Goal: Task Accomplishment & Management: Use online tool/utility

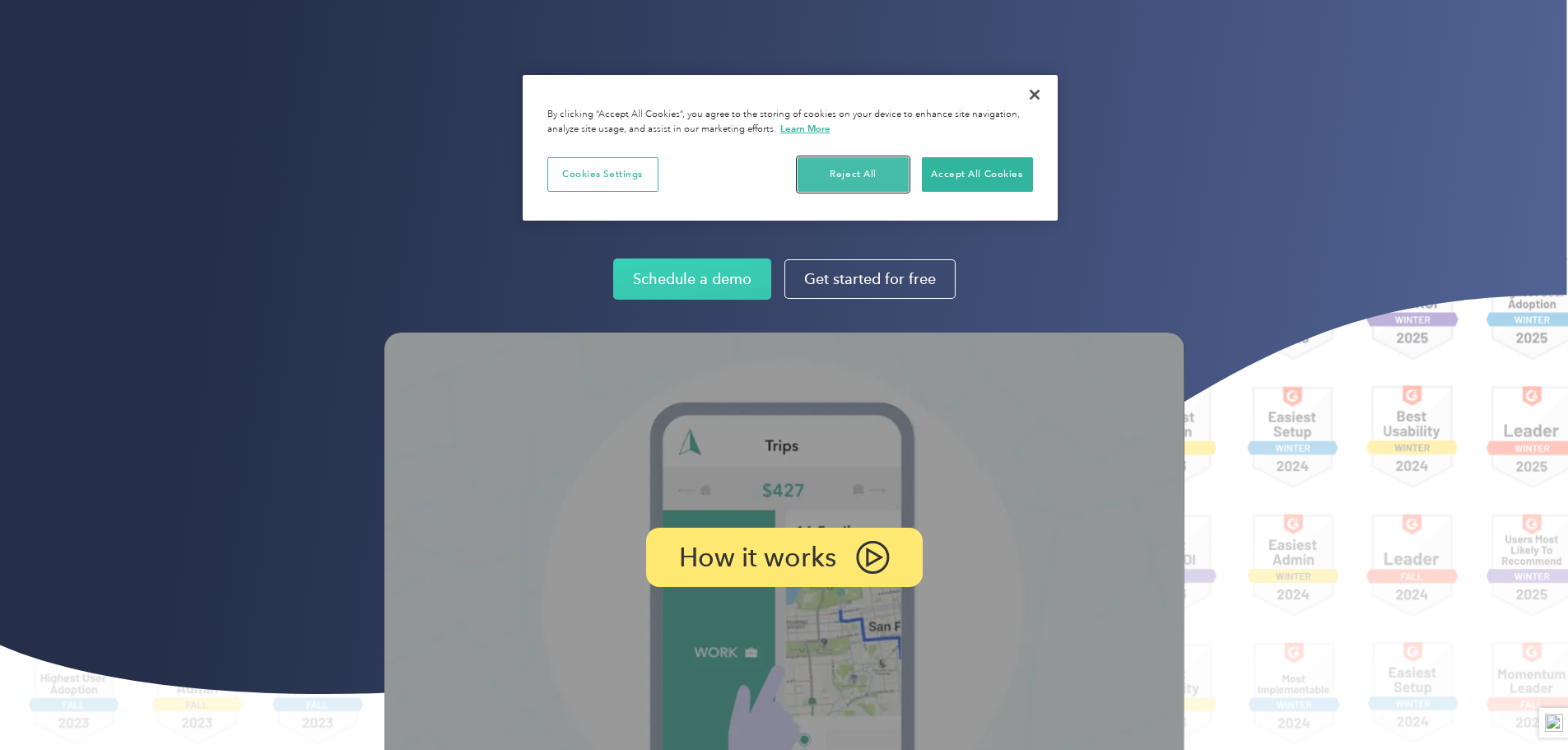
click at [860, 160] on button "Reject All" at bounding box center [853, 175] width 111 height 35
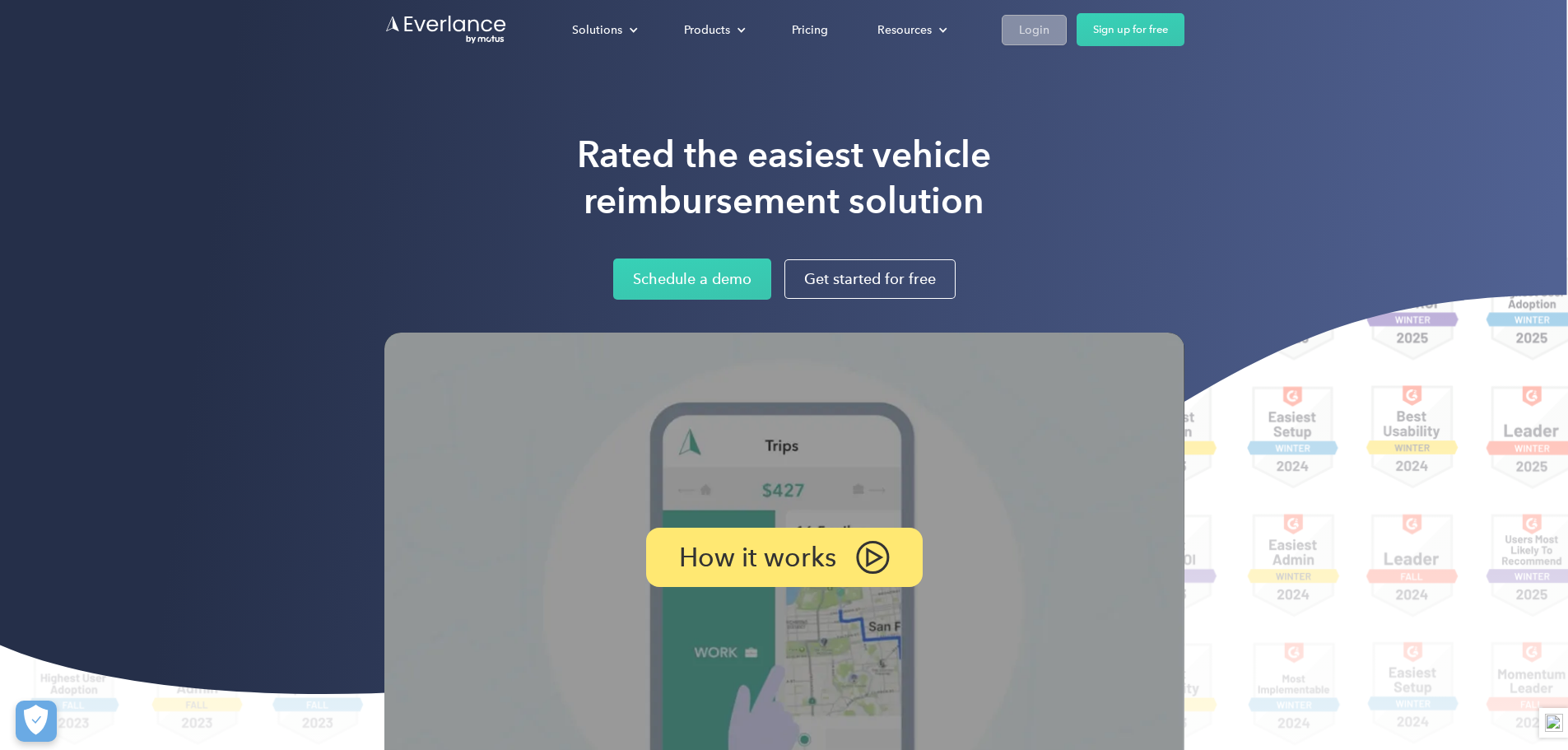
click at [1049, 34] on div "Login" at bounding box center [1034, 30] width 31 height 21
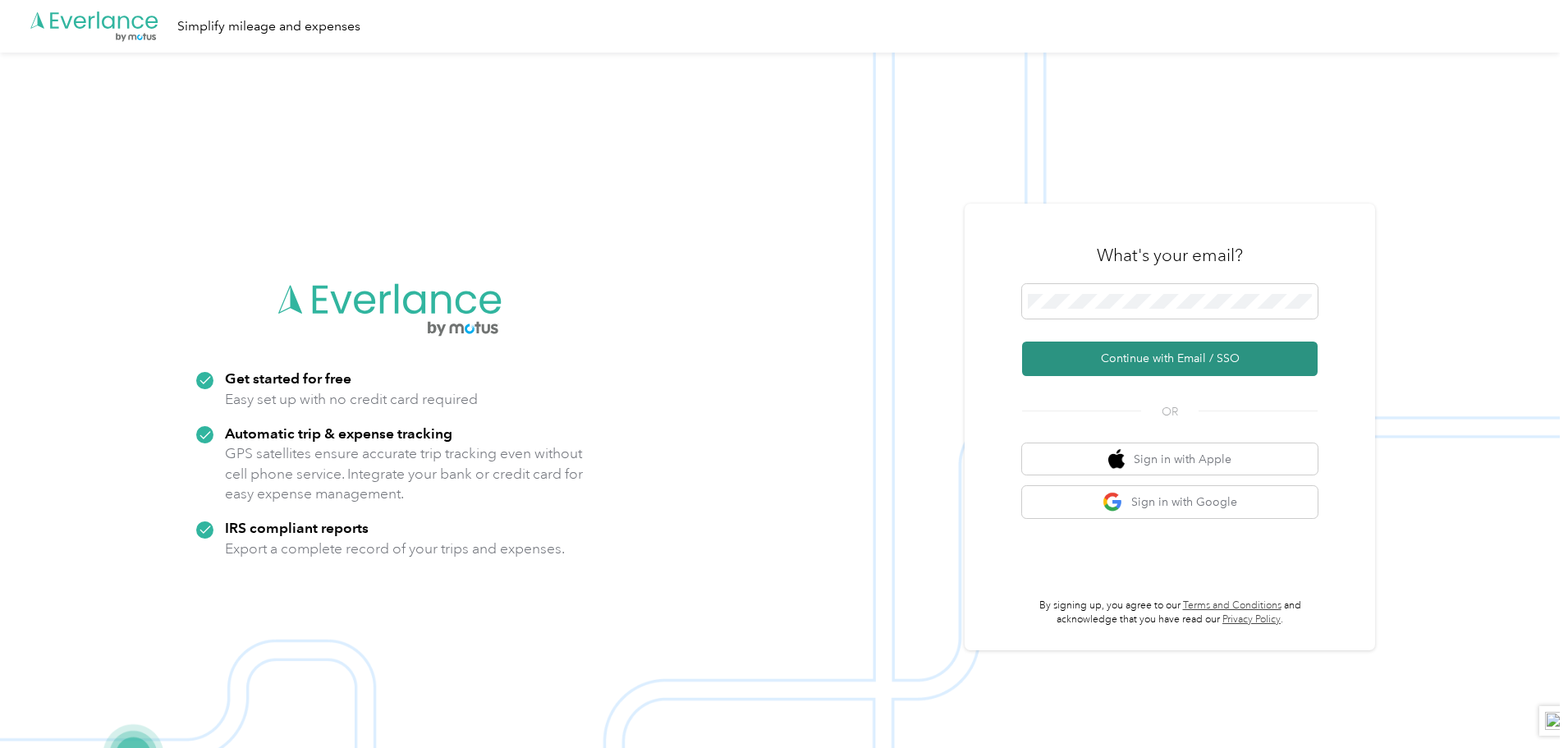
click at [1176, 357] on button "Continue with Email / SSO" at bounding box center [1169, 359] width 295 height 35
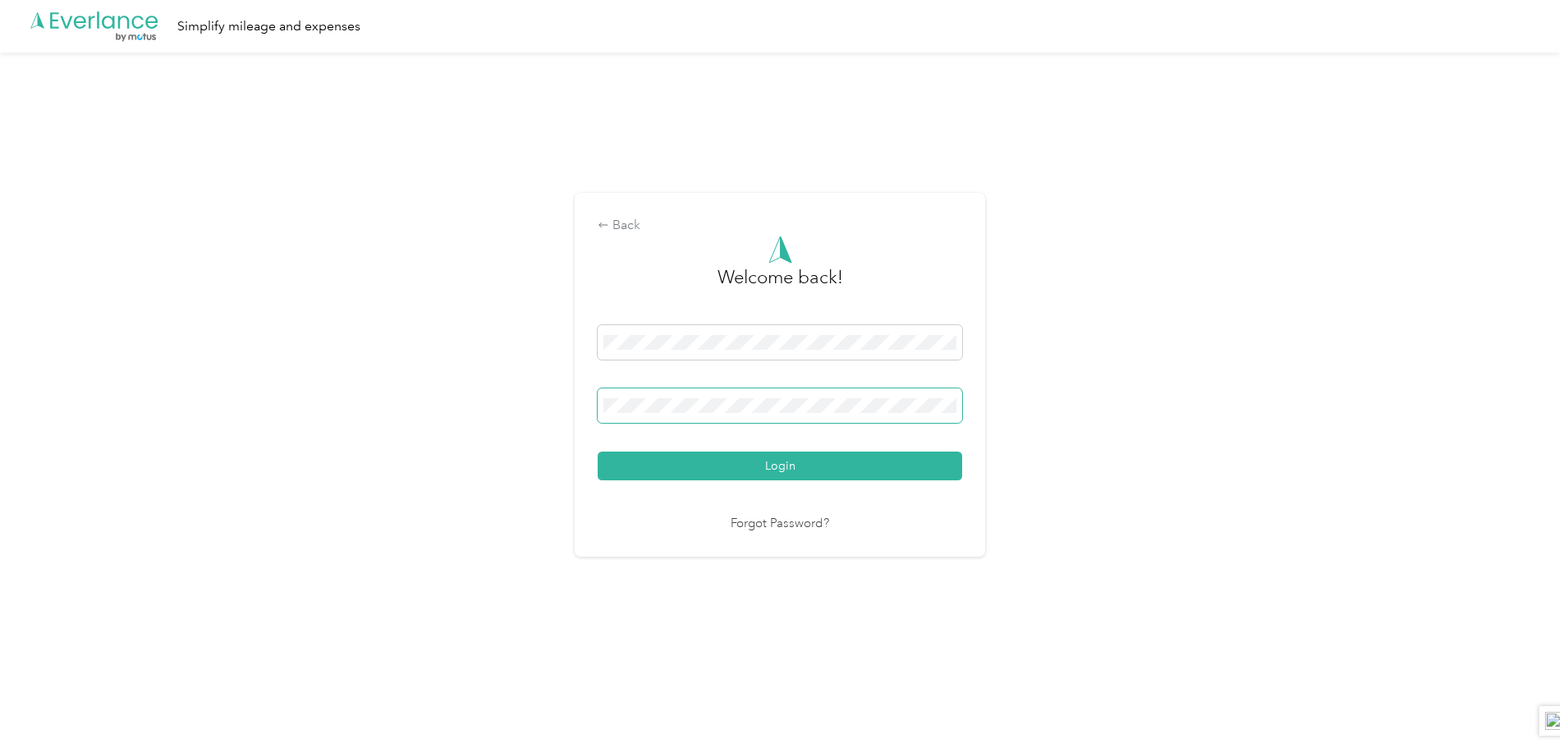
click at [597, 452] on button "Login" at bounding box center [779, 466] width 364 height 29
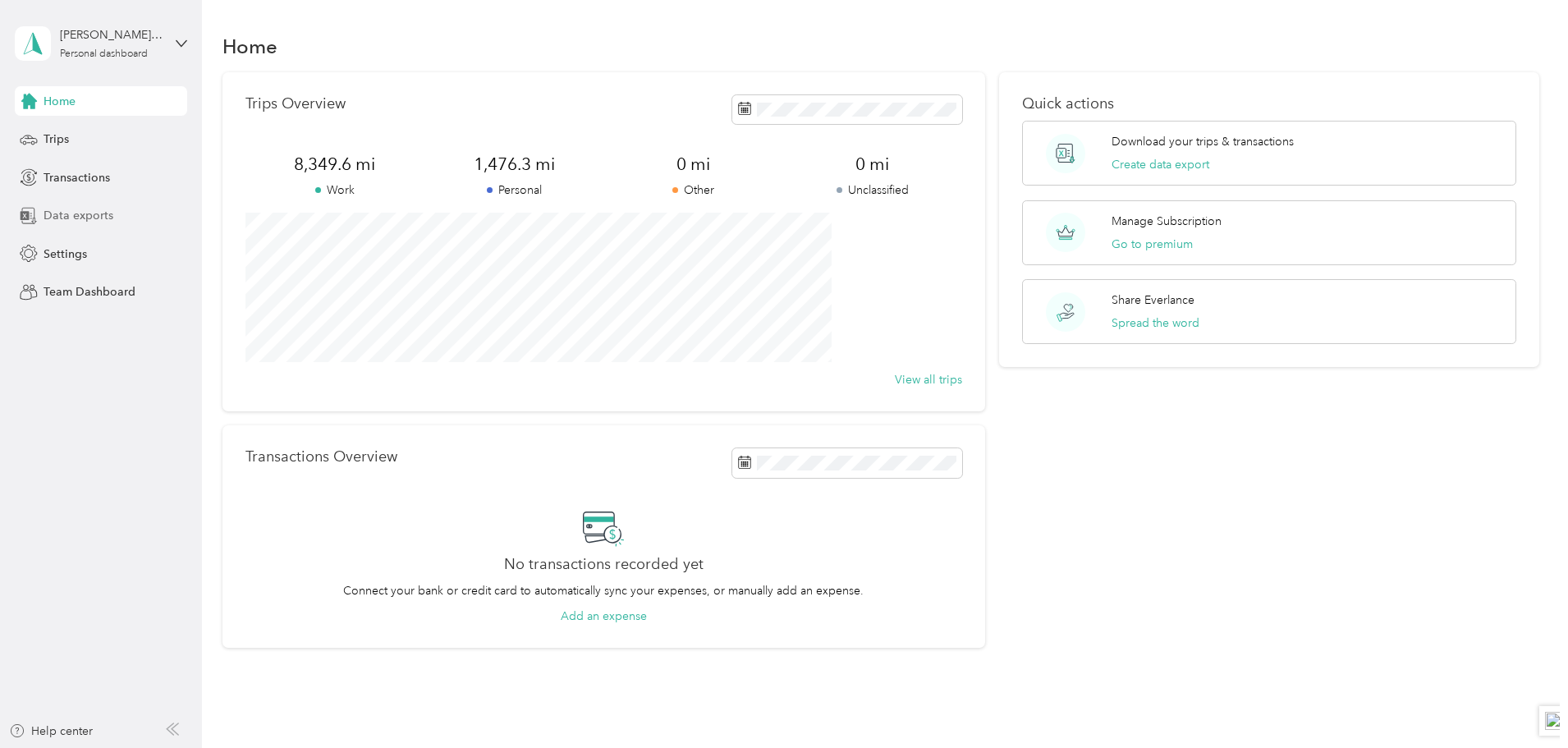
click at [92, 219] on span "Data exports" at bounding box center [78, 215] width 70 height 17
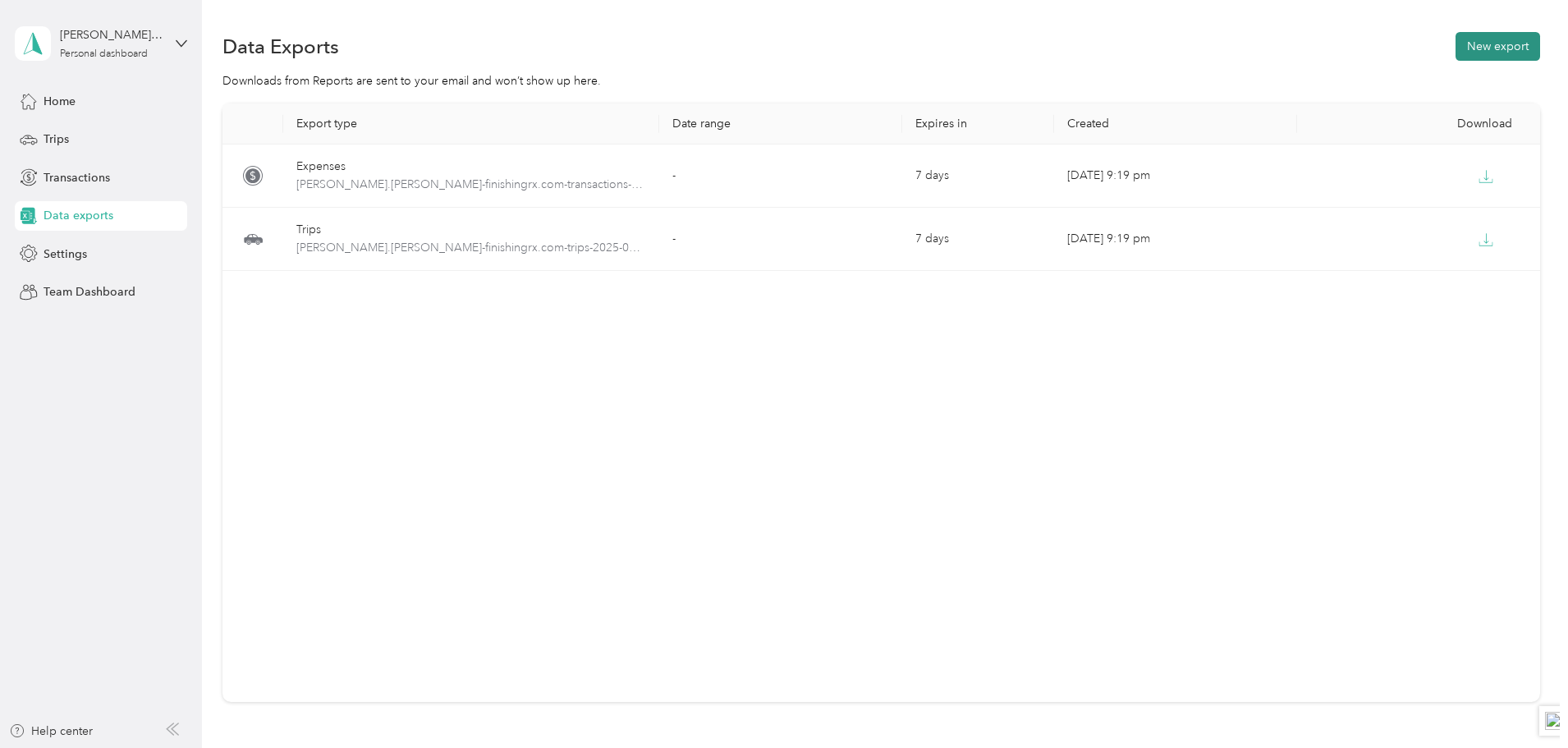
click at [1455, 48] on button "New export" at bounding box center [1497, 46] width 85 height 29
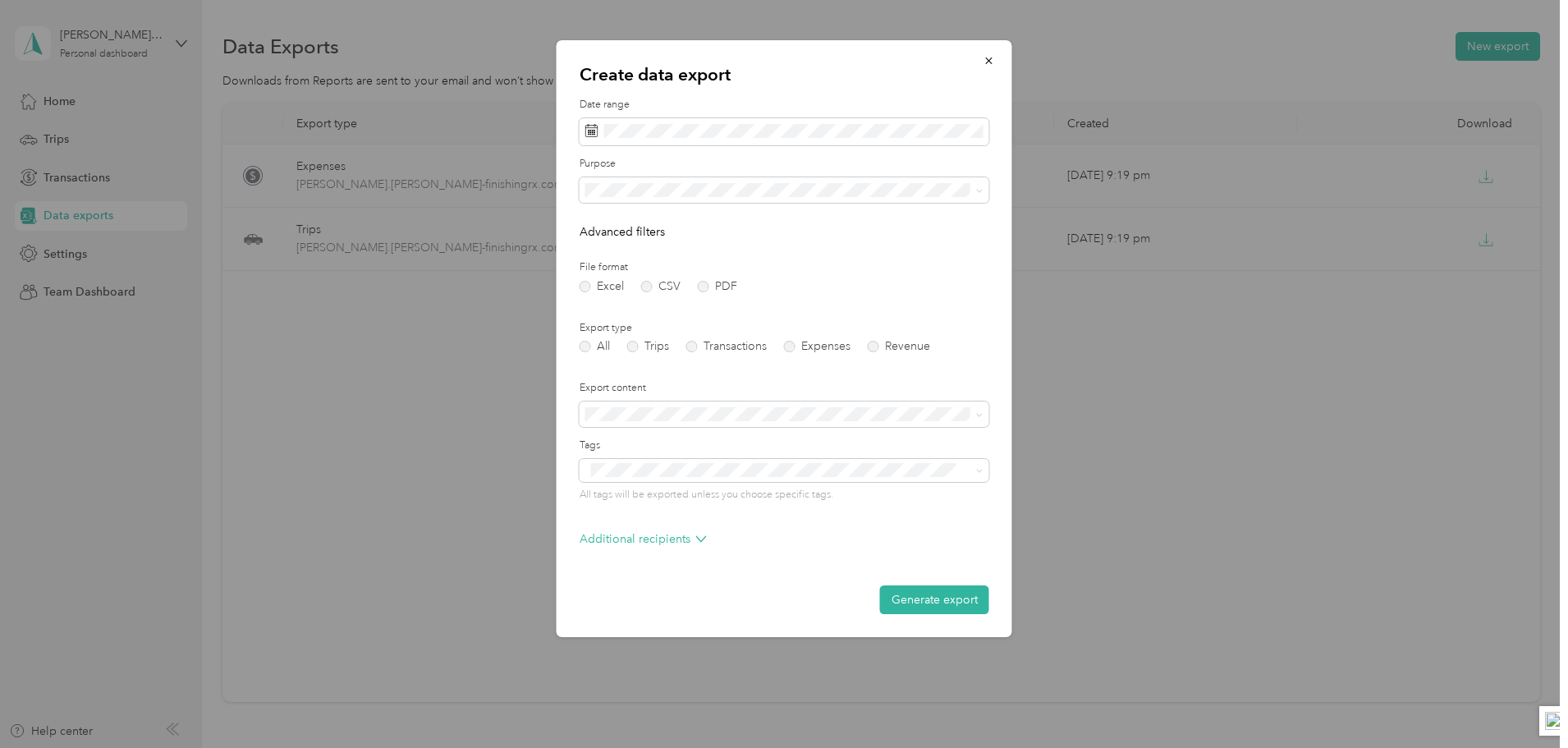
click at [696, 286] on div "Excel CSV PDF" at bounding box center [784, 286] width 410 height 12
click at [699, 283] on label "PDF" at bounding box center [717, 286] width 39 height 12
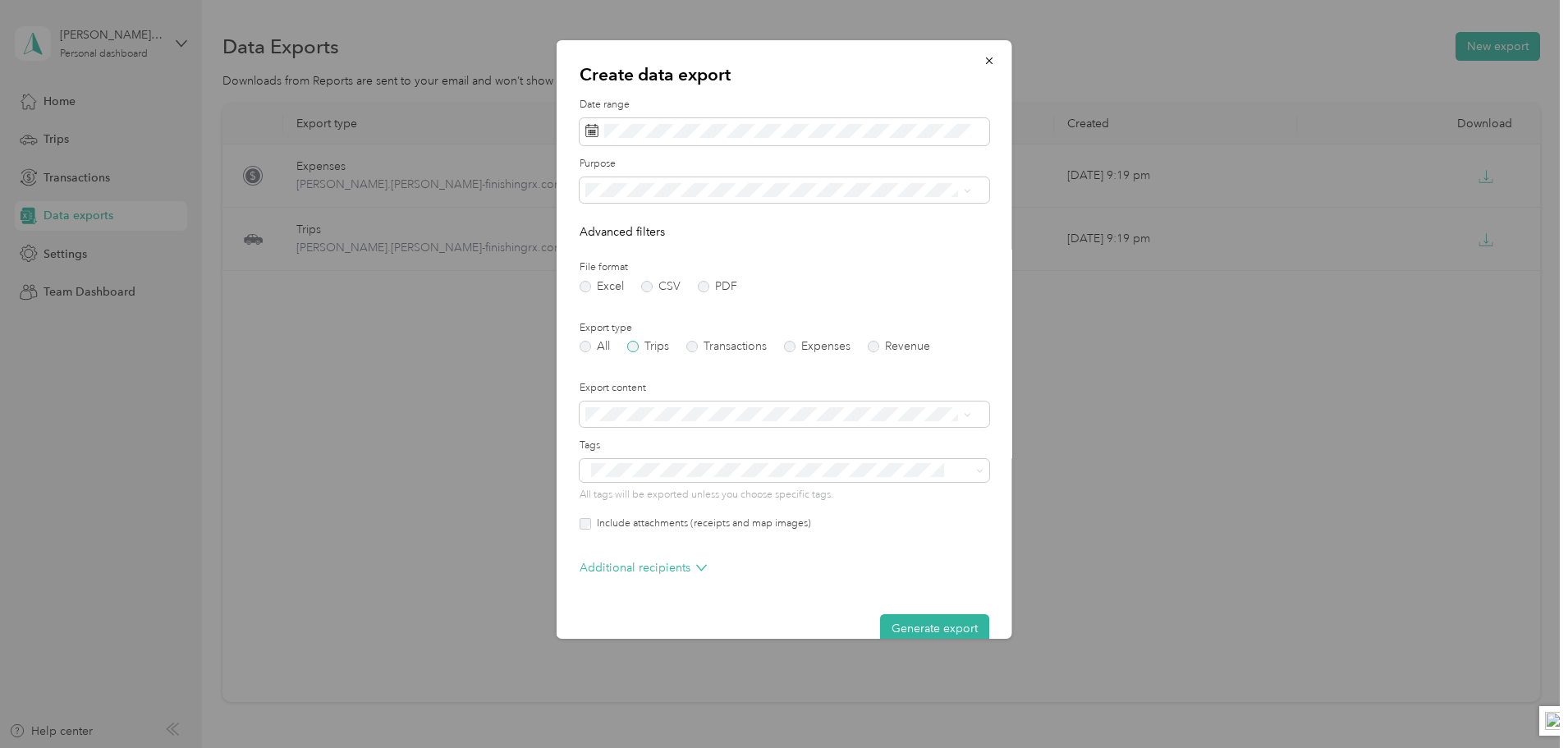
click at [633, 346] on label "Trips" at bounding box center [647, 346] width 42 height 12
click at [708, 199] on span at bounding box center [784, 191] width 410 height 26
click at [938, 624] on button "Generate export" at bounding box center [935, 628] width 109 height 29
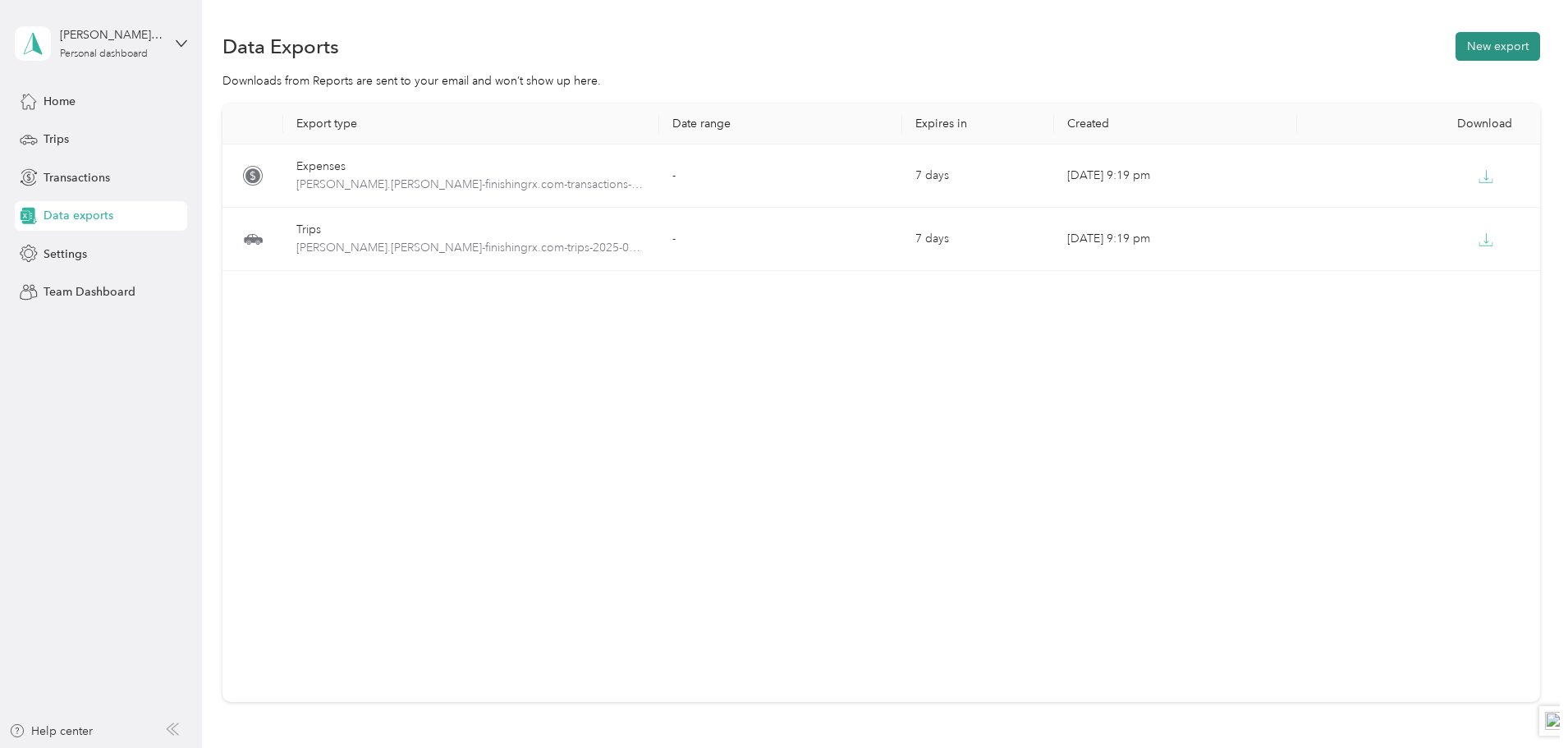
click at [1455, 49] on button "New export" at bounding box center [1497, 46] width 85 height 29
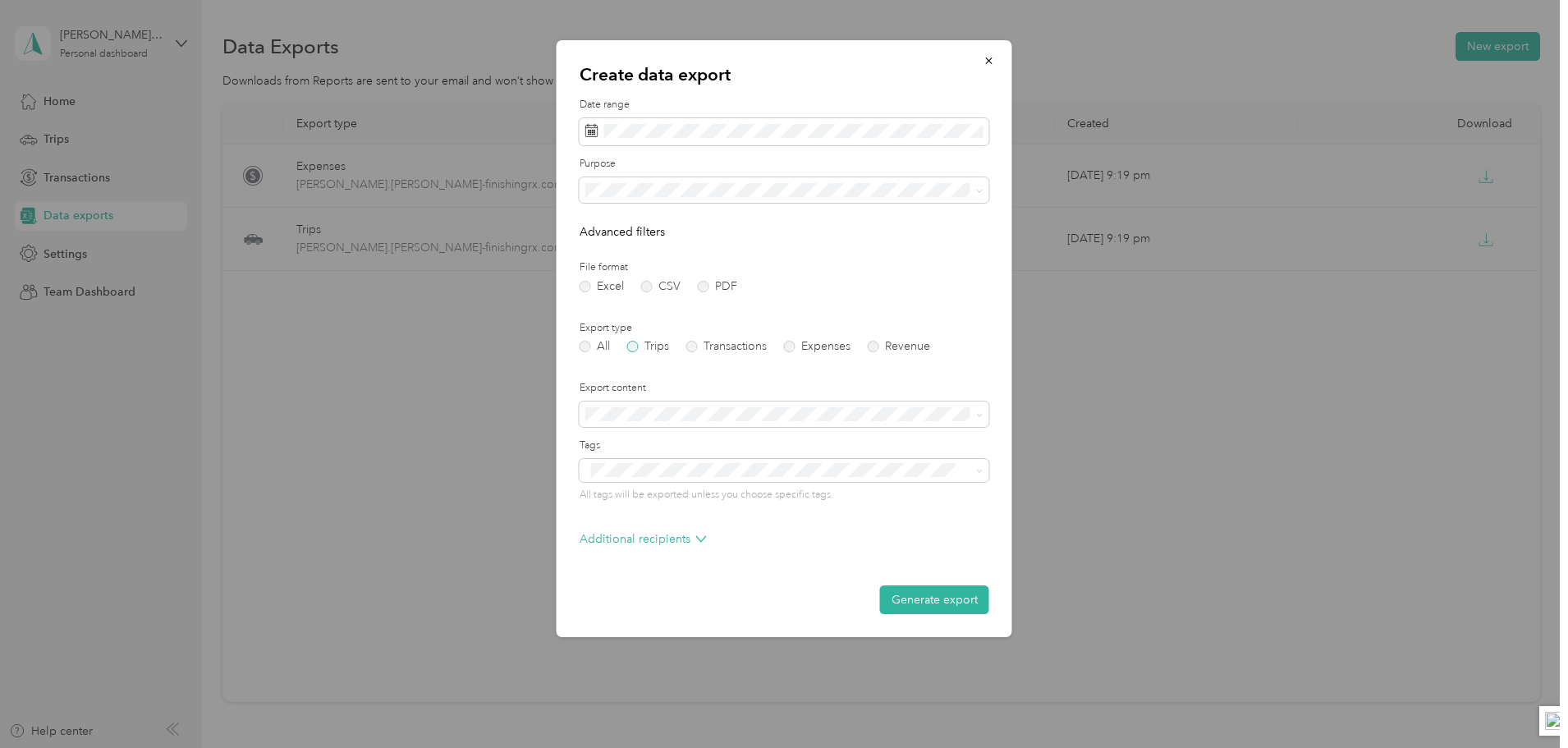
click at [636, 343] on label "Trips" at bounding box center [647, 346] width 42 height 12
click at [582, 344] on label "All" at bounding box center [594, 346] width 30 height 12
click at [652, 282] on label "CSV" at bounding box center [661, 286] width 39 height 12
click at [582, 285] on label "Excel" at bounding box center [601, 286] width 44 height 12
click at [980, 56] on button "button" at bounding box center [989, 60] width 35 height 29
